Goal: Use online tool/utility: Utilize a website feature to perform a specific function

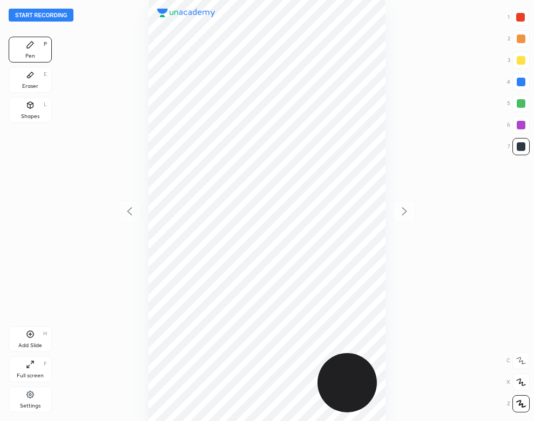
scroll to position [421, 361]
click at [28, 404] on div "Settings" at bounding box center [30, 406] width 20 height 5
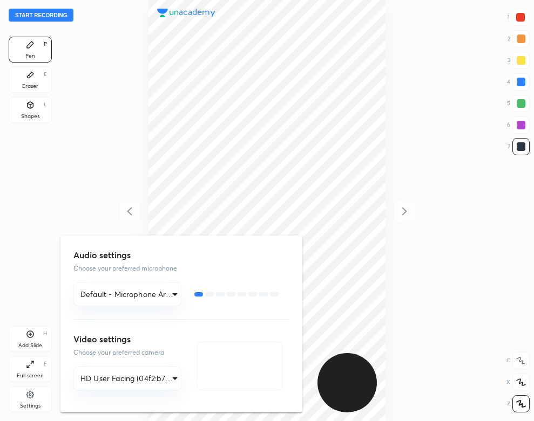
click at [95, 117] on div at bounding box center [267, 210] width 534 height 421
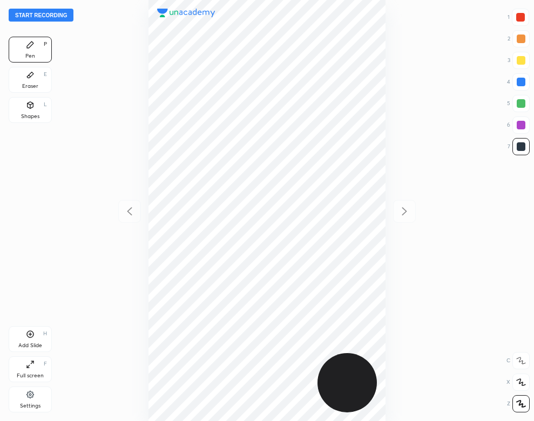
click at [47, 17] on button "Start recording" at bounding box center [41, 15] width 65 height 13
click at [387, 340] on div "01 : 58" at bounding box center [266, 210] width 361 height 421
click at [34, 342] on div "Add Slide H" at bounding box center [30, 339] width 43 height 26
click at [387, 168] on div "02 : 33" at bounding box center [266, 210] width 361 height 421
click at [134, 215] on icon at bounding box center [129, 211] width 13 height 13
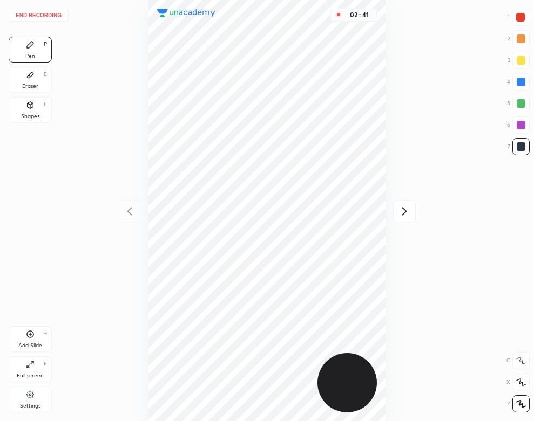
click at [399, 209] on icon at bounding box center [404, 211] width 13 height 13
click at [37, 112] on div "Shapes L" at bounding box center [30, 110] width 43 height 26
click at [30, 60] on div "Pen P" at bounding box center [30, 50] width 43 height 26
click at [51, 12] on button "End recording" at bounding box center [39, 15] width 60 height 13
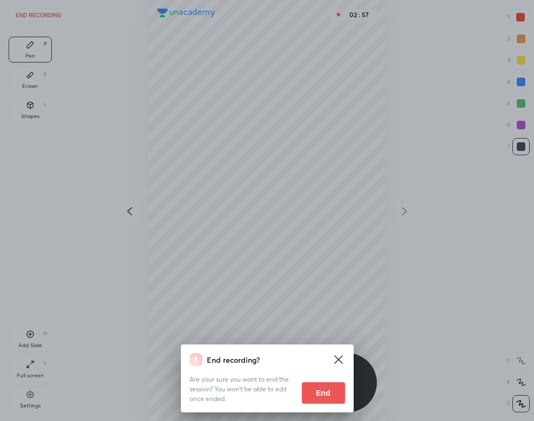
click at [310, 379] on div "Are your sure you want to end the session? You won’t be able to edit once ended…" at bounding box center [266, 385] width 155 height 38
click at [316, 392] on button "End" at bounding box center [323, 393] width 43 height 22
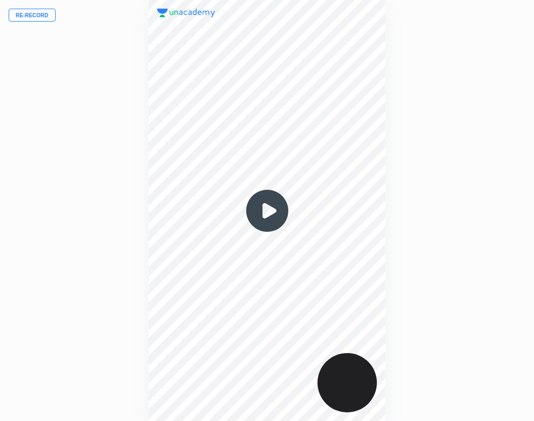
click at [270, 215] on img at bounding box center [267, 211] width 52 height 52
